Goal: Complete application form

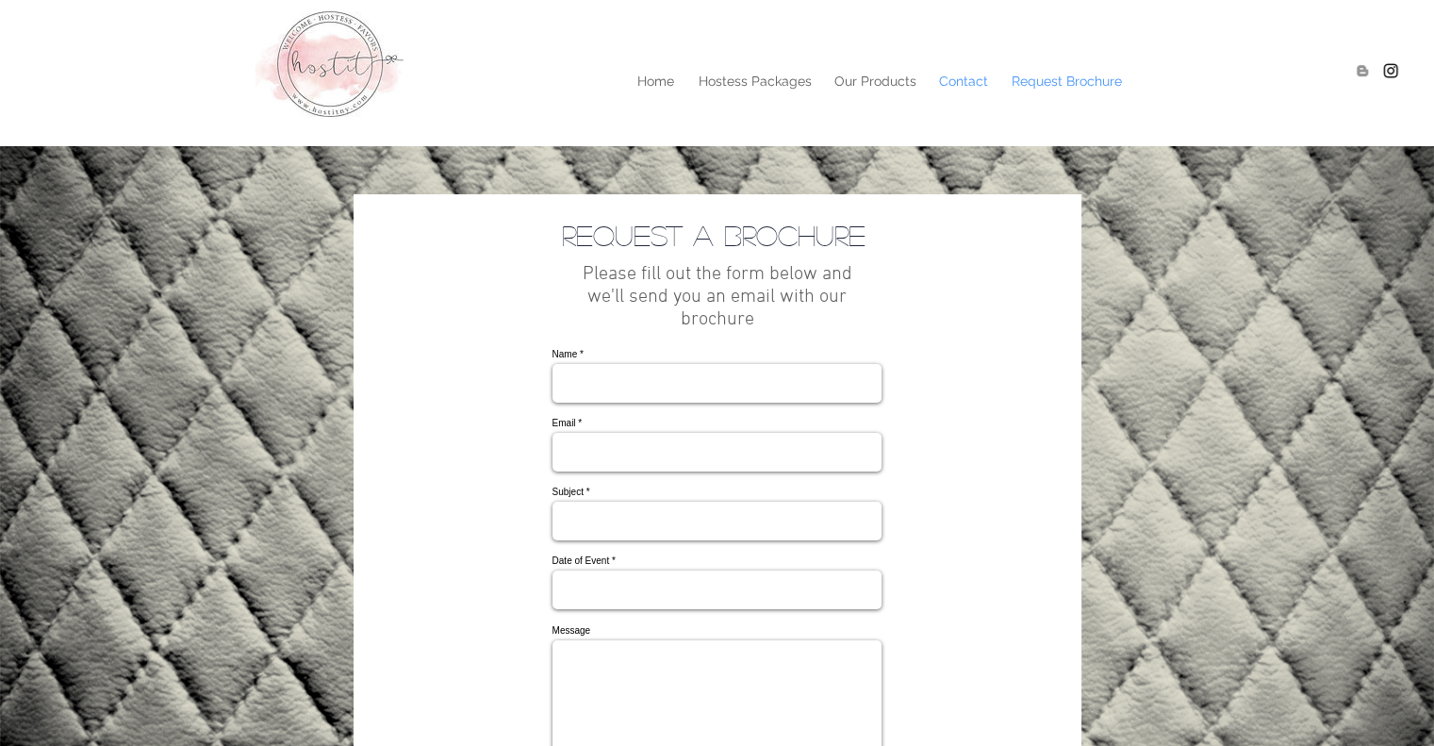
click at [952, 87] on p "Contact" at bounding box center [964, 81] width 68 height 28
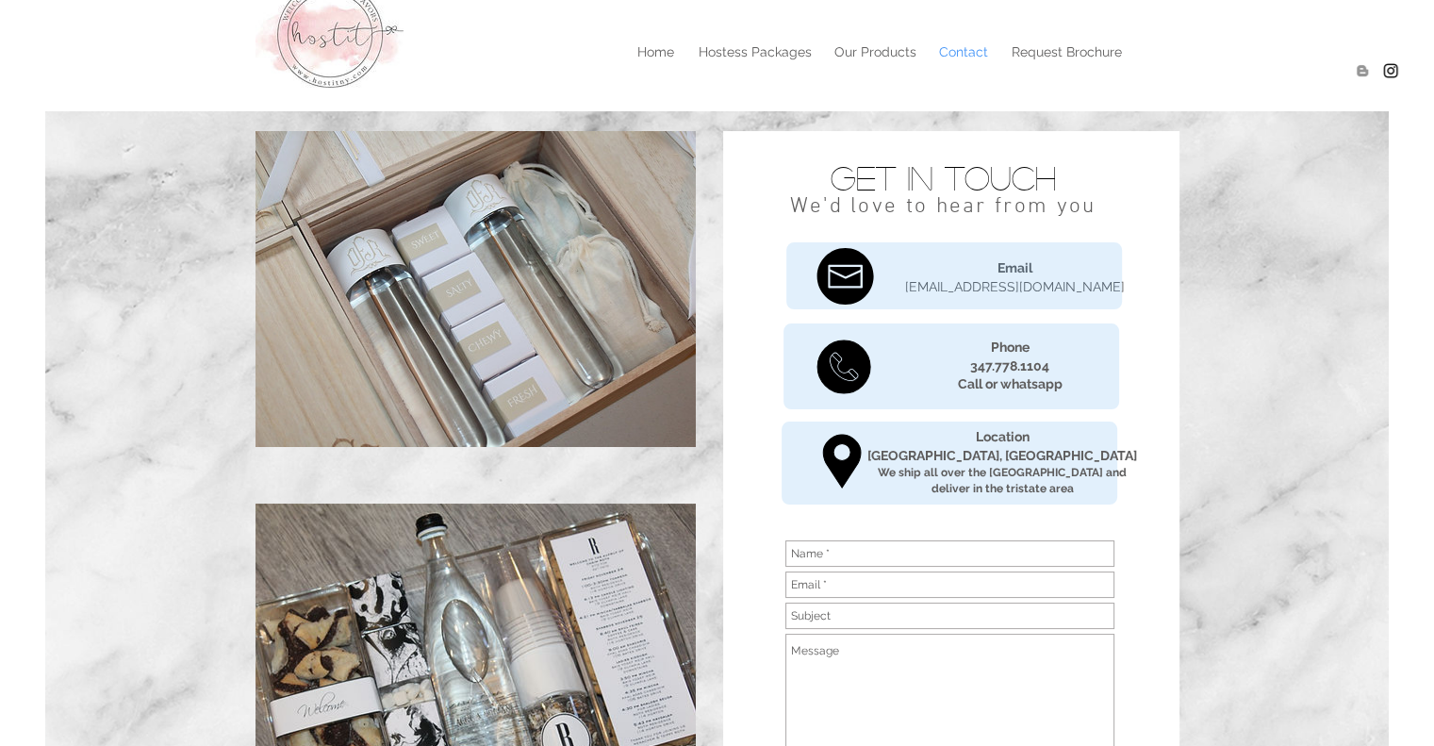
scroll to position [155, 0]
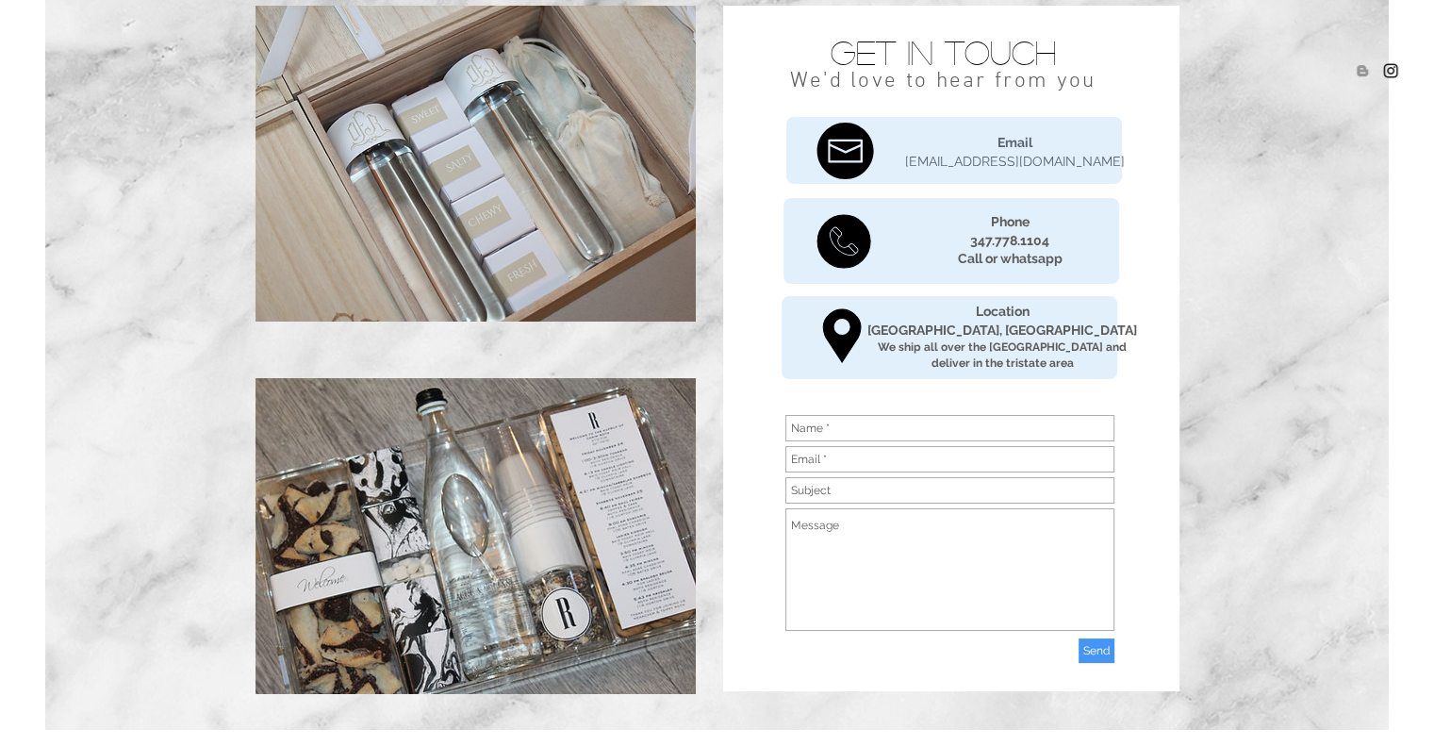
click at [827, 425] on input "main content" at bounding box center [949, 428] width 329 height 26
click at [828, 467] on input "main content" at bounding box center [949, 459] width 329 height 26
click at [760, 409] on div "main content" at bounding box center [951, 349] width 456 height 686
click at [552, 468] on img "main content" at bounding box center [476, 536] width 440 height 316
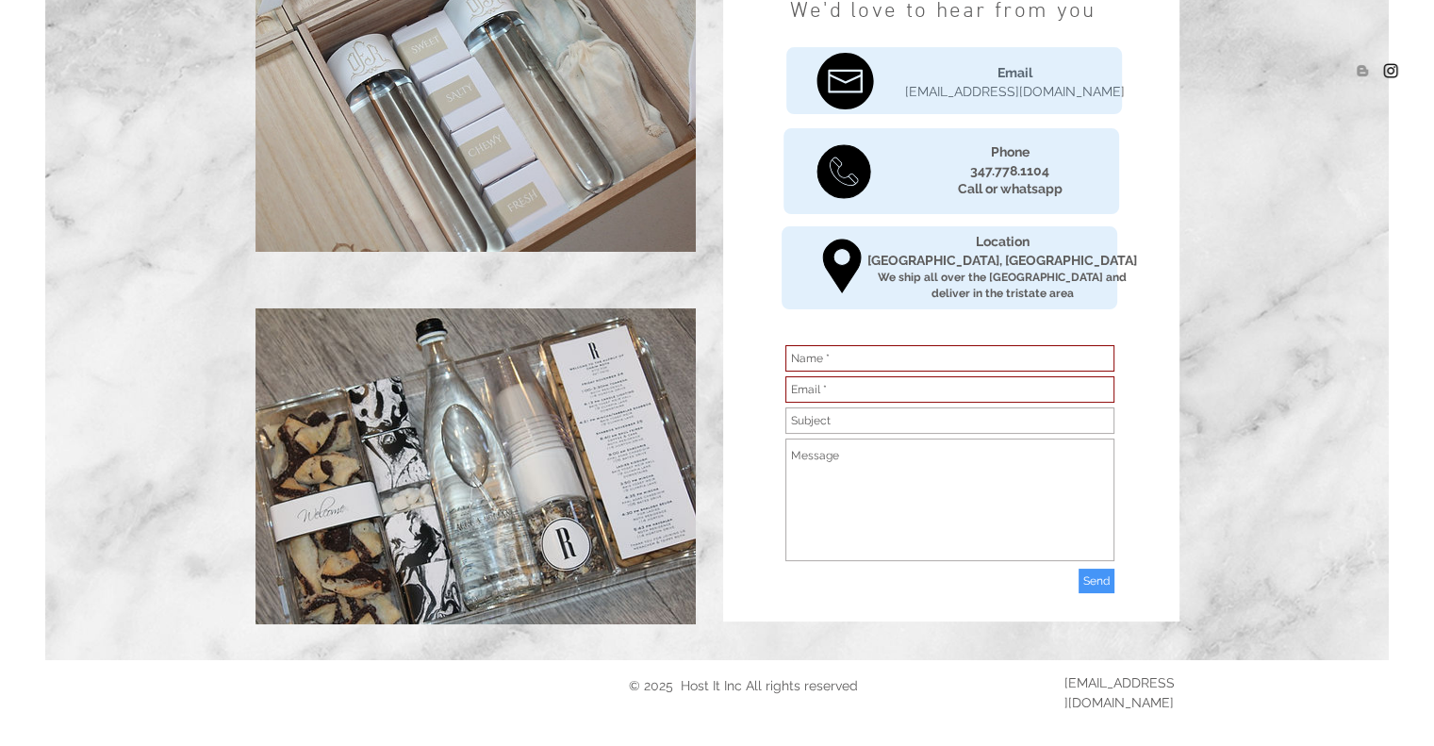
scroll to position [0, 0]
